Goal: Obtain resource: Obtain resource

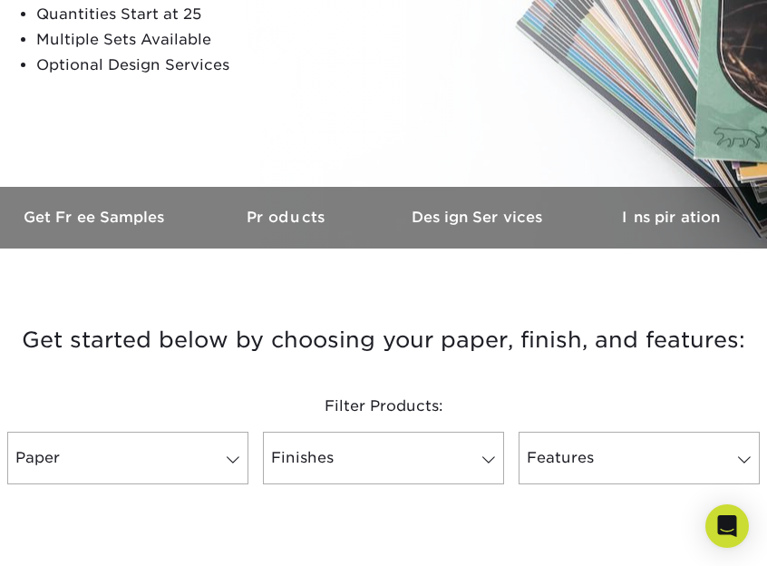
scroll to position [374, 0]
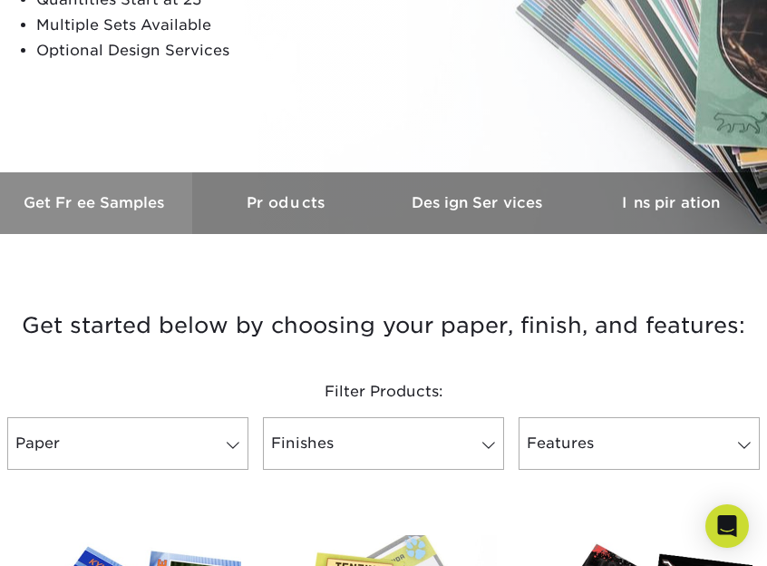
click at [145, 209] on h3 "Get Free Samples" at bounding box center [96, 202] width 192 height 17
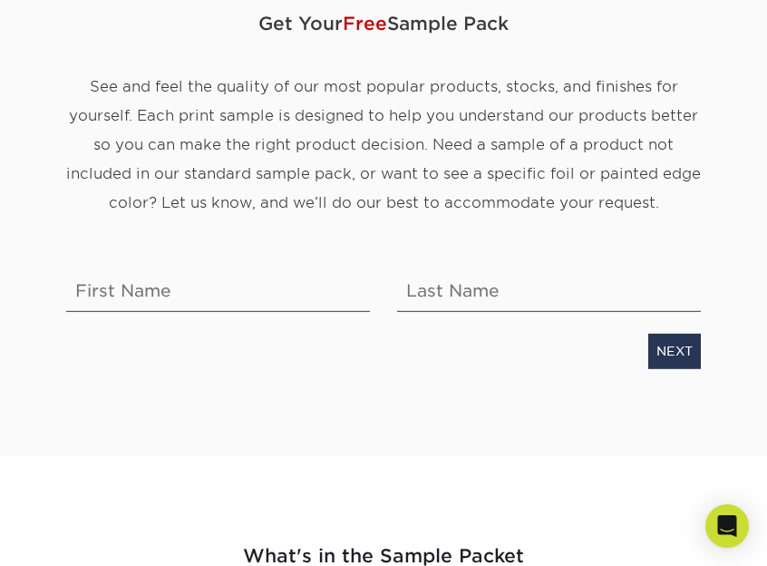
scroll to position [197, 0]
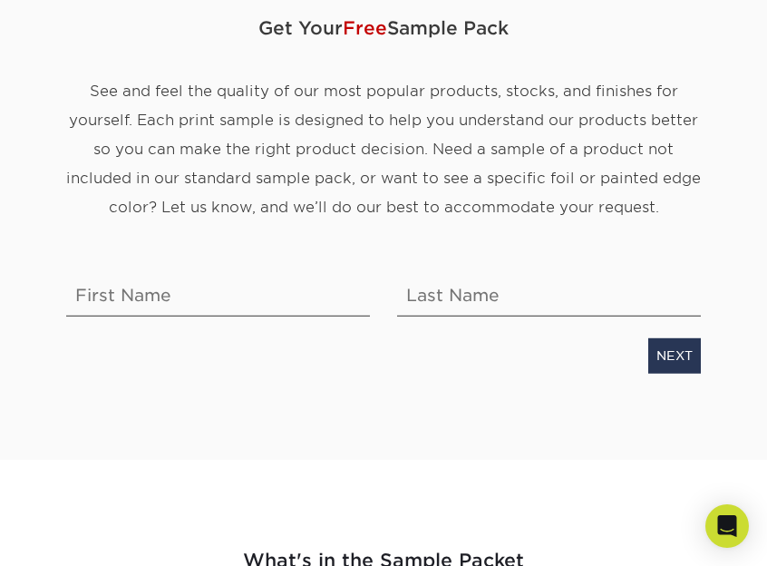
click at [158, 14] on span "Get Your Free Sample Pack" at bounding box center [383, 28] width 635 height 54
